Goal: Task Accomplishment & Management: Complete application form

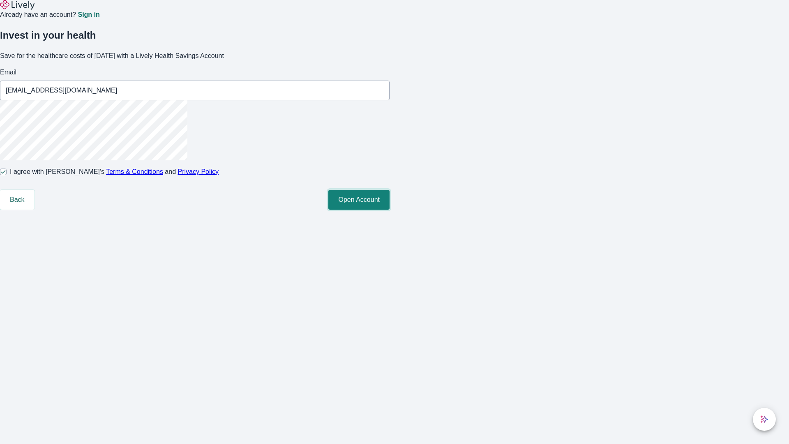
click at [389, 210] on button "Open Account" at bounding box center [358, 200] width 61 height 20
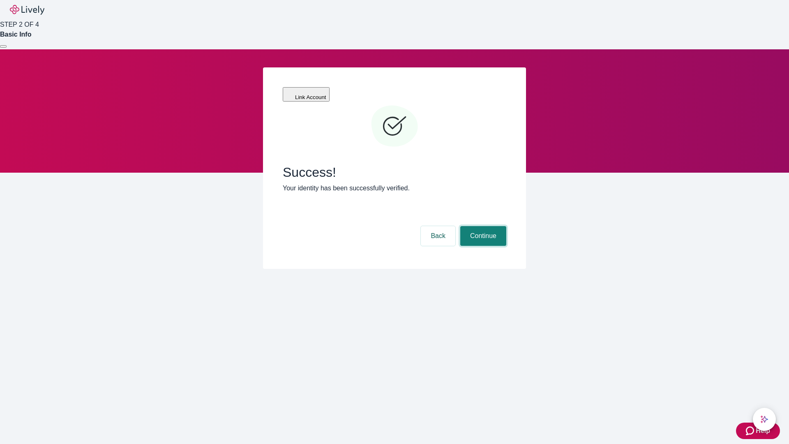
click at [482, 226] on button "Continue" at bounding box center [483, 236] width 46 height 20
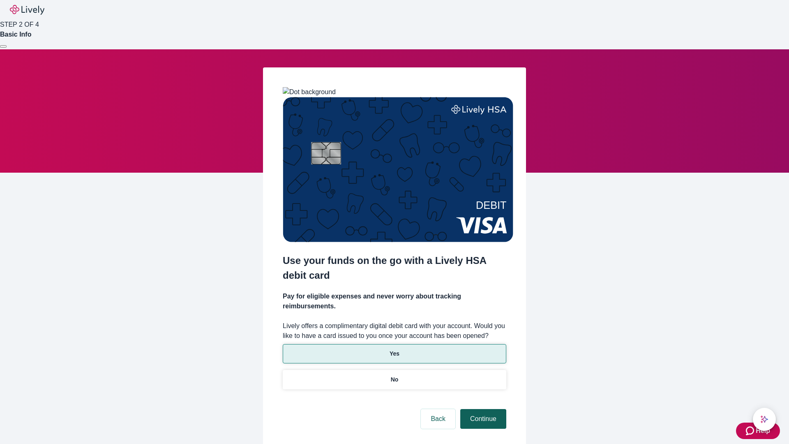
click at [394, 349] on p "Yes" at bounding box center [394, 353] width 10 height 9
click at [482, 409] on button "Continue" at bounding box center [483, 419] width 46 height 20
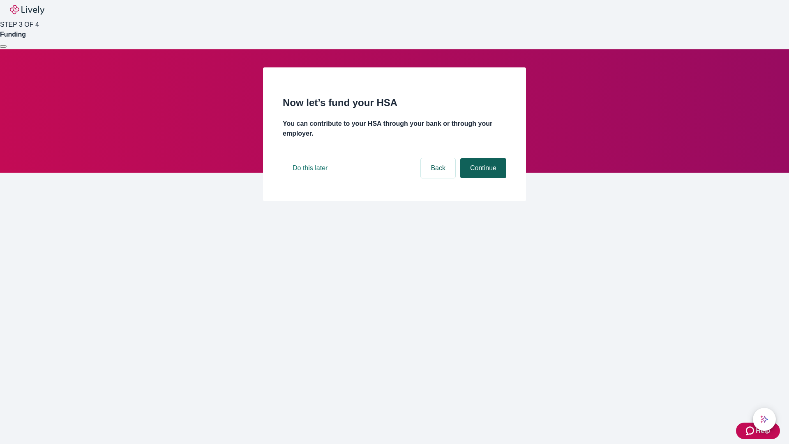
click at [482, 178] on button "Continue" at bounding box center [483, 168] width 46 height 20
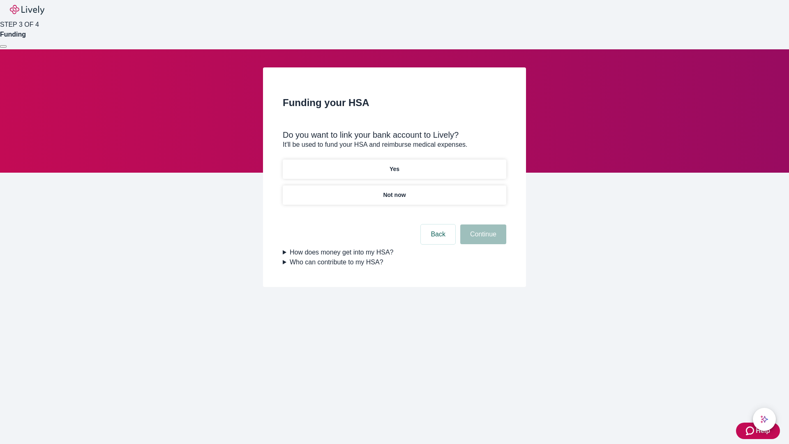
click at [394, 191] on p "Not now" at bounding box center [394, 195] width 23 height 9
click at [482, 239] on button "Continue" at bounding box center [483, 234] width 46 height 20
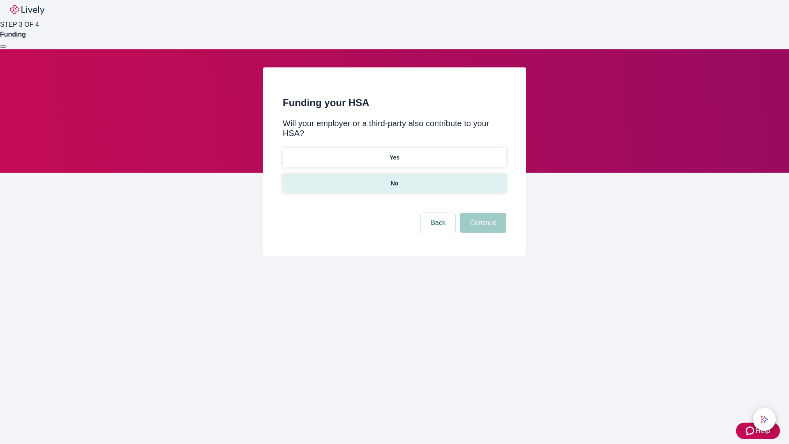
click at [394, 179] on p "No" at bounding box center [395, 183] width 8 height 9
click at [482, 213] on button "Continue" at bounding box center [483, 223] width 46 height 20
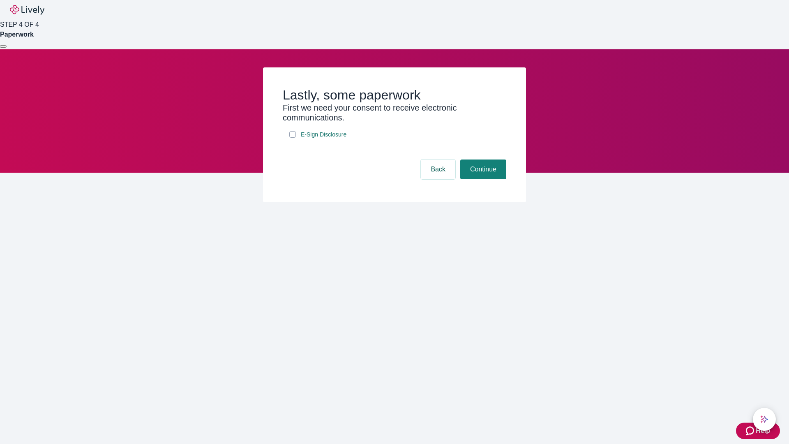
click at [292, 138] on input "E-Sign Disclosure" at bounding box center [292, 134] width 7 height 7
checkbox input "true"
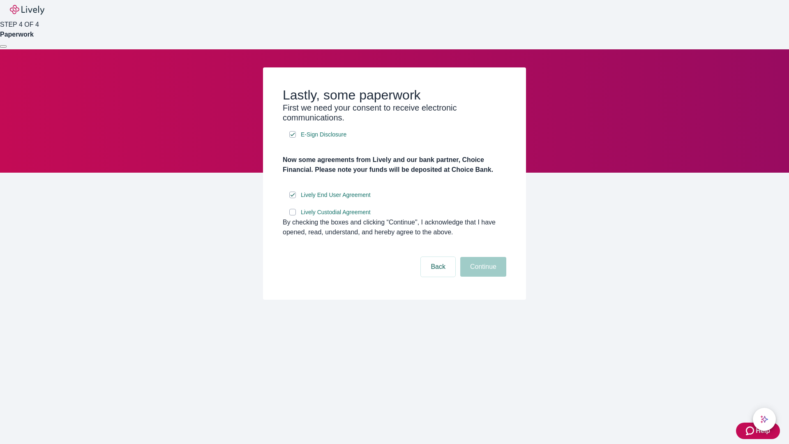
click at [292, 215] on input "Lively Custodial Agreement" at bounding box center [292, 212] width 7 height 7
checkbox input "true"
click at [482, 276] on button "Continue" at bounding box center [483, 267] width 46 height 20
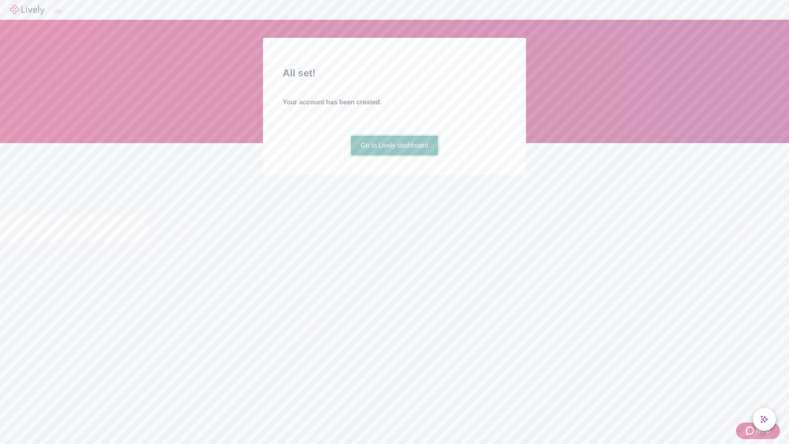
click at [394, 155] on link "Go to Lively dashboard" at bounding box center [395, 146] width 88 height 20
